Goal: Navigation & Orientation: Find specific page/section

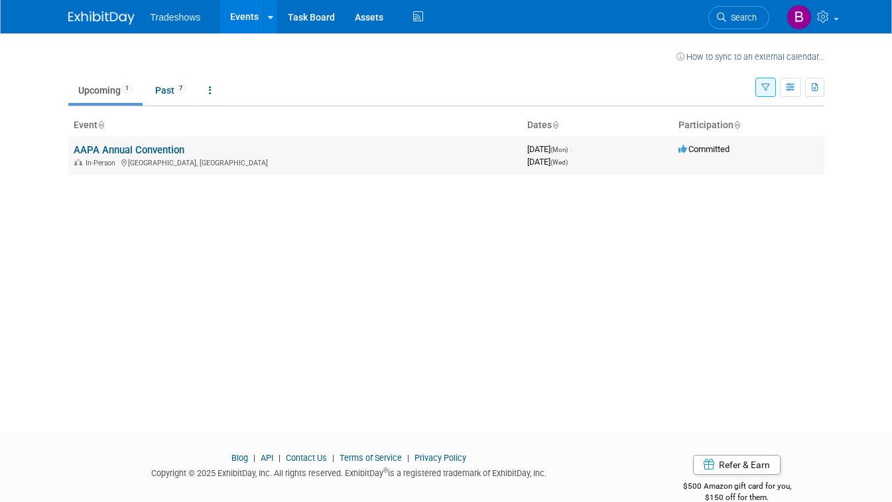
click at [153, 148] on link "AAPA Annual Convention" at bounding box center [129, 150] width 111 height 12
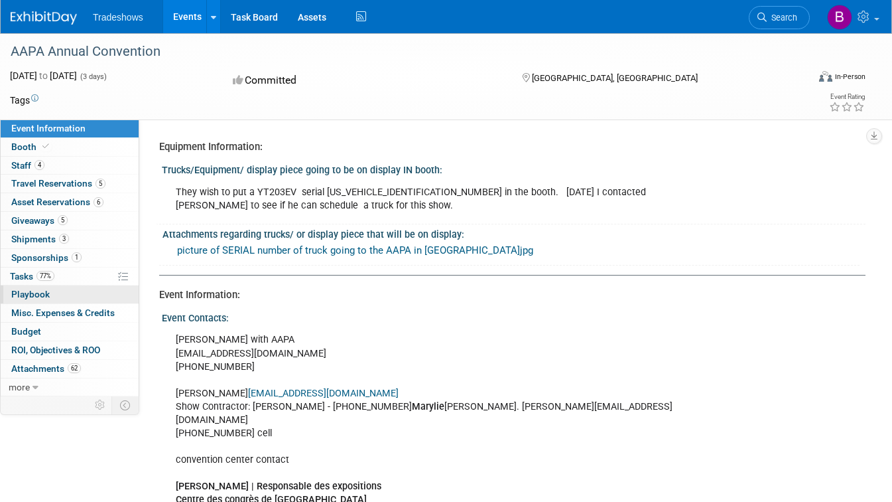
click at [54, 291] on link "0 Playbook 0" at bounding box center [70, 294] width 138 height 18
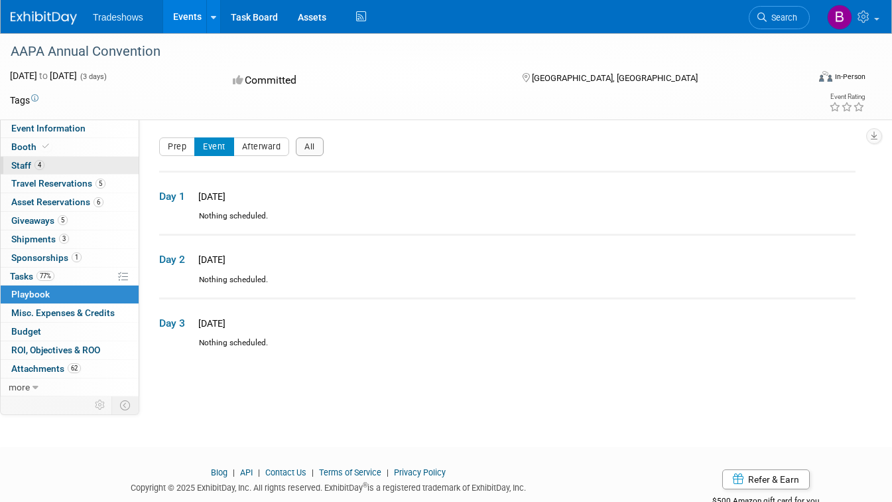
click at [59, 169] on link "4 Staff 4" at bounding box center [70, 166] width 138 height 18
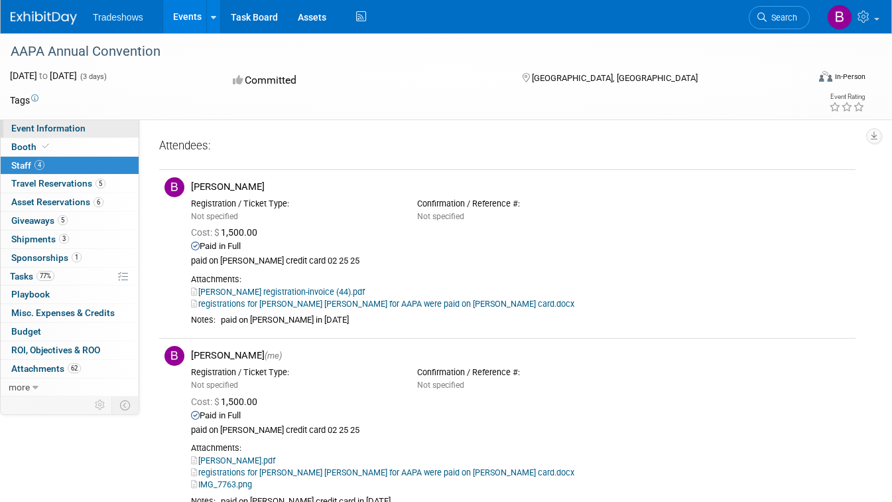
click at [97, 129] on link "Event Information" at bounding box center [70, 128] width 138 height 18
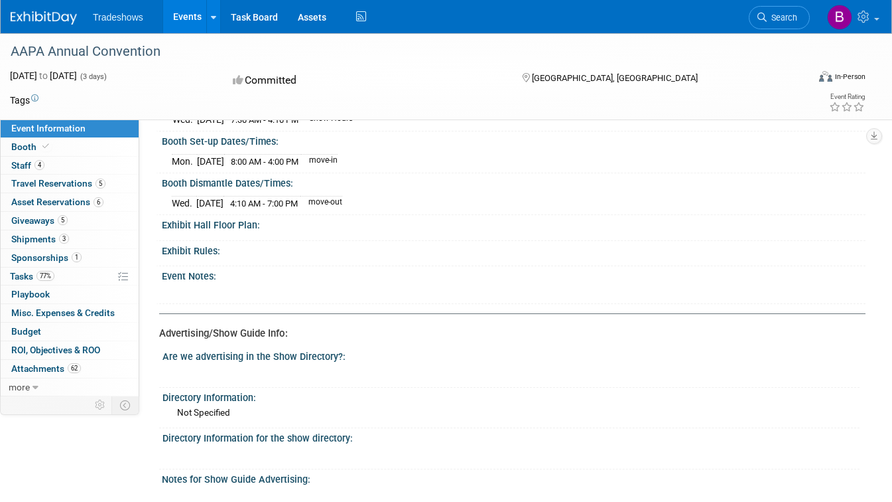
scroll to position [961, 0]
